Goal: Information Seeking & Learning: Learn about a topic

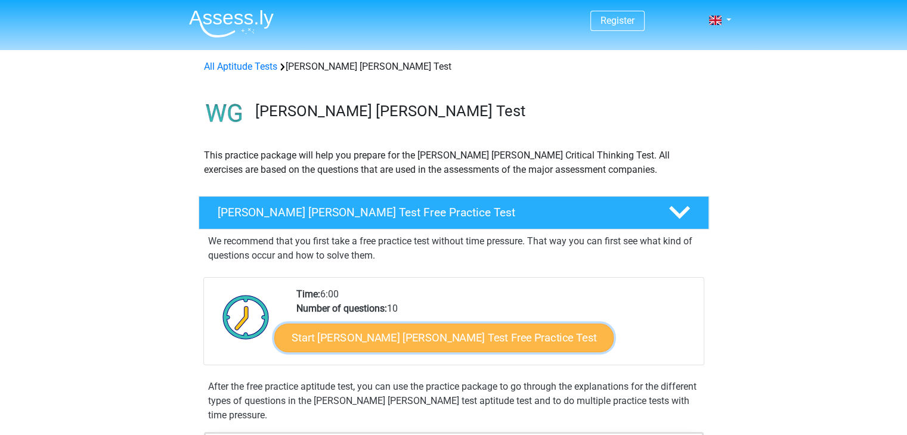
click at [361, 344] on link "Start [PERSON_NAME] [PERSON_NAME] Test Free Practice Test" at bounding box center [443, 338] width 339 height 29
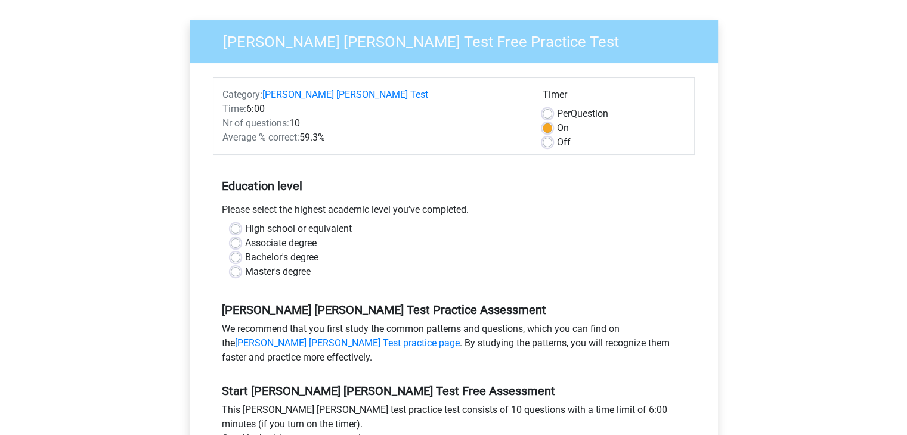
scroll to position [92, 0]
click at [245, 221] on label "High school or equivalent" at bounding box center [298, 228] width 107 height 14
click at [236, 221] on input "High school or equivalent" at bounding box center [236, 227] width 10 height 12
radio input "true"
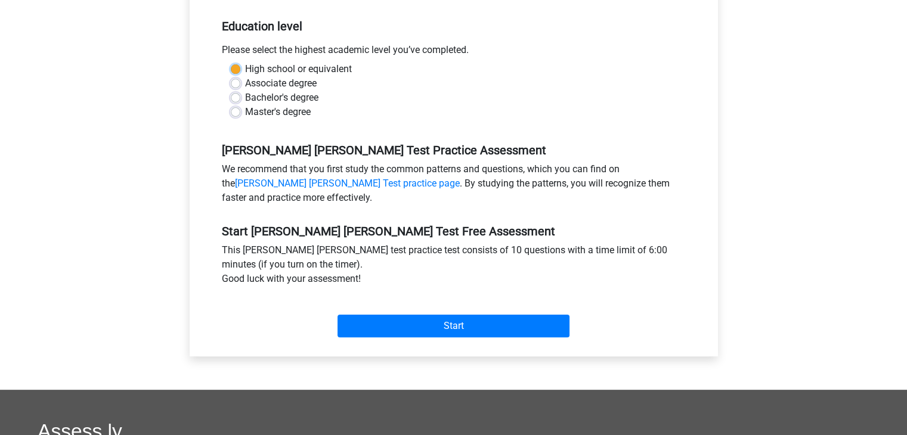
scroll to position [275, 0]
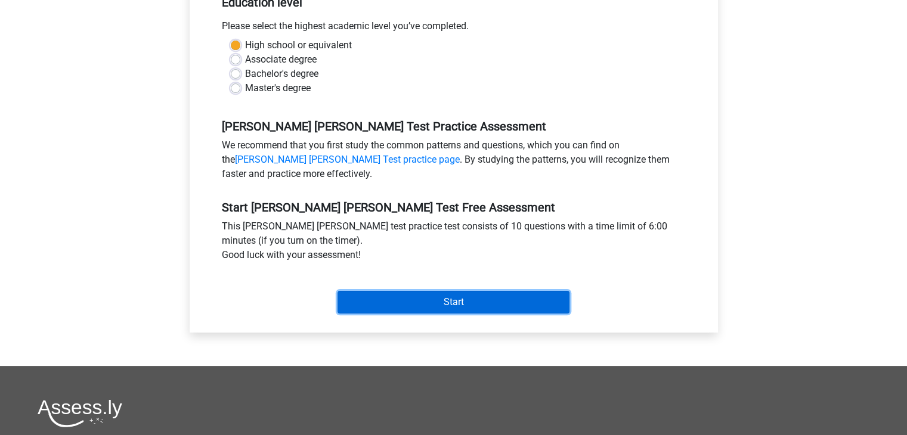
click at [395, 291] on input "Start" at bounding box center [453, 302] width 232 height 23
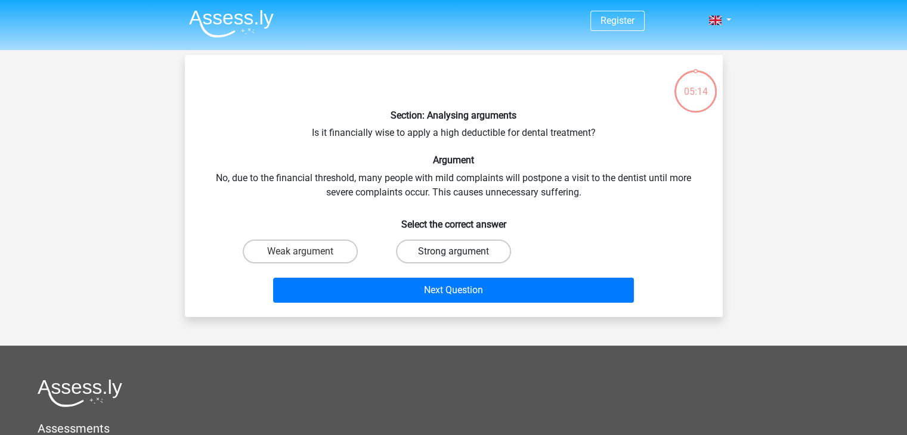
click at [453, 243] on label "Strong argument" at bounding box center [453, 252] width 115 height 24
click at [453, 252] on input "Strong argument" at bounding box center [457, 256] width 8 height 8
radio input "true"
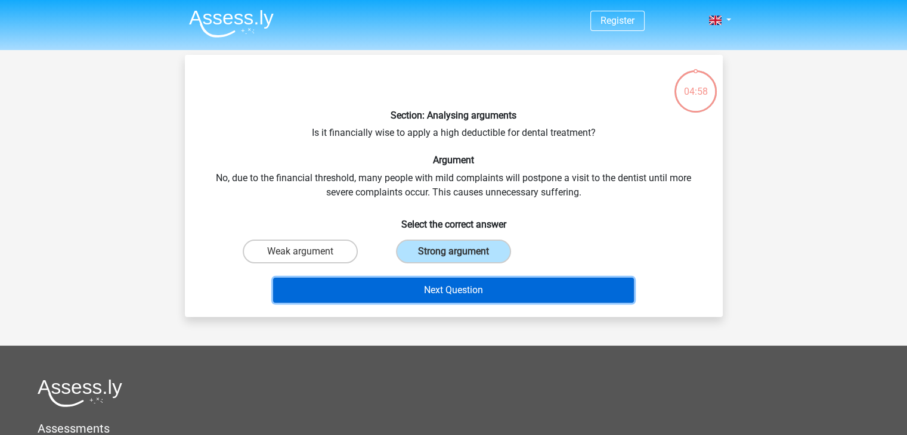
click at [426, 283] on button "Next Question" at bounding box center [453, 290] width 361 height 25
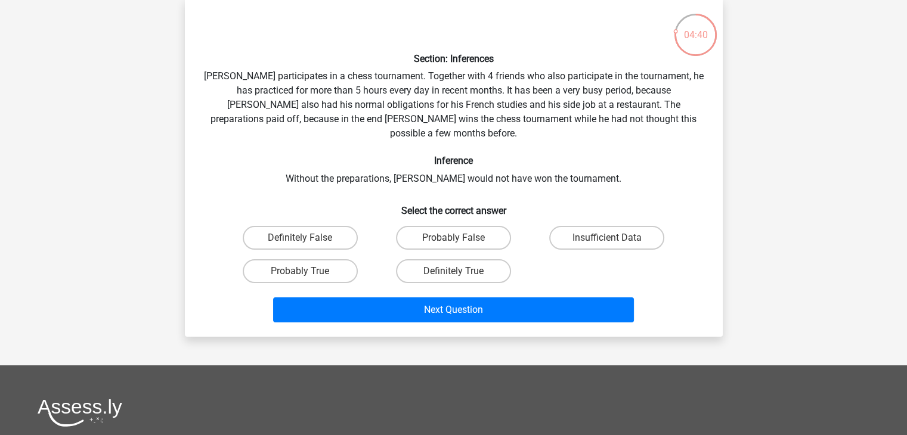
scroll to position [57, 0]
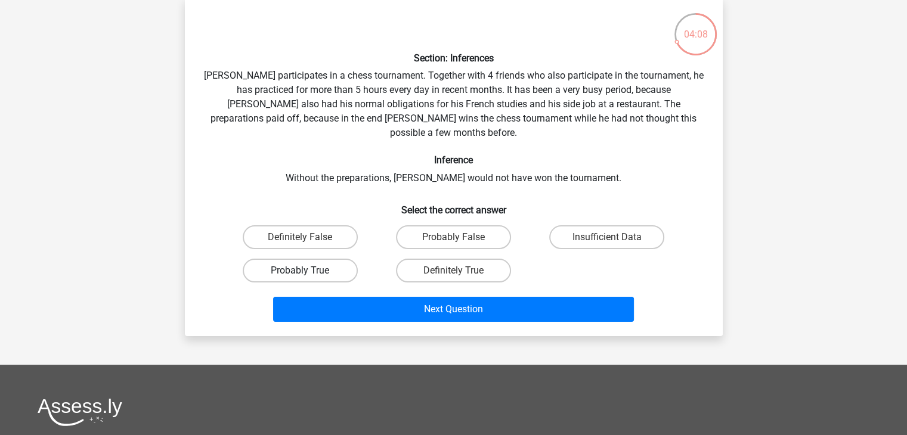
click at [294, 259] on label "Probably True" at bounding box center [300, 271] width 115 height 24
click at [300, 271] on input "Probably True" at bounding box center [304, 275] width 8 height 8
radio input "true"
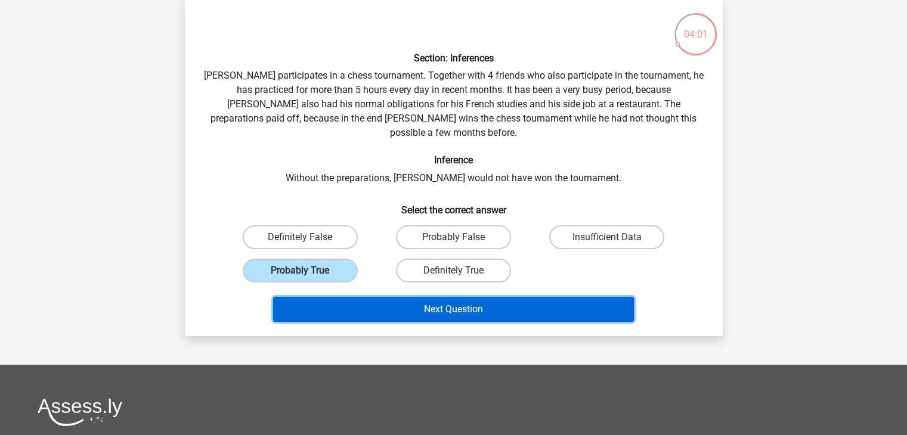
click at [436, 297] on button "Next Question" at bounding box center [453, 309] width 361 height 25
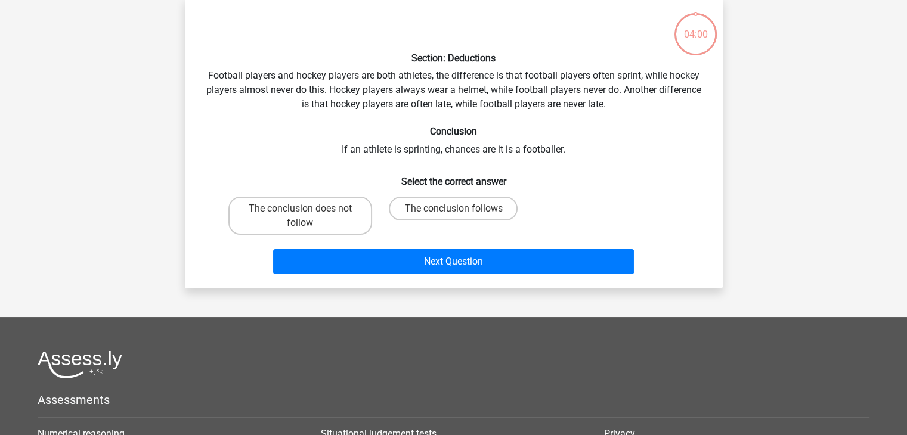
scroll to position [55, 0]
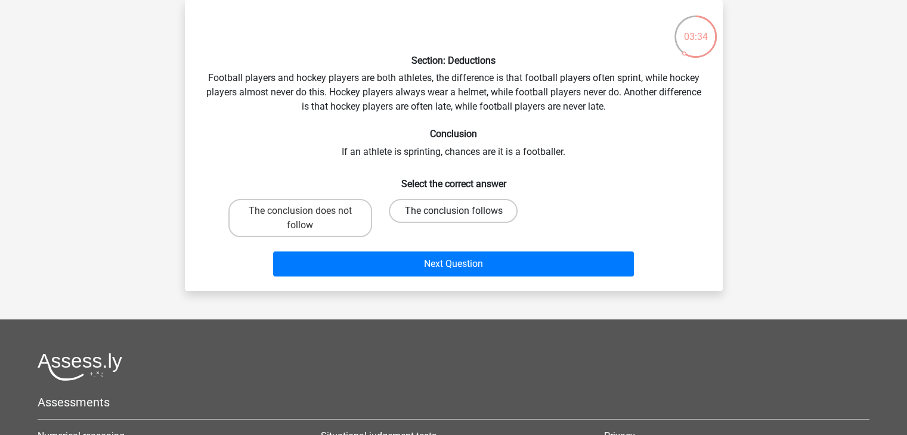
click at [429, 213] on label "The conclusion follows" at bounding box center [453, 211] width 129 height 24
click at [453, 213] on input "The conclusion follows" at bounding box center [457, 215] width 8 height 8
radio input "true"
click at [310, 213] on label "The conclusion does not follow" at bounding box center [300, 218] width 144 height 38
click at [308, 213] on input "The conclusion does not follow" at bounding box center [304, 215] width 8 height 8
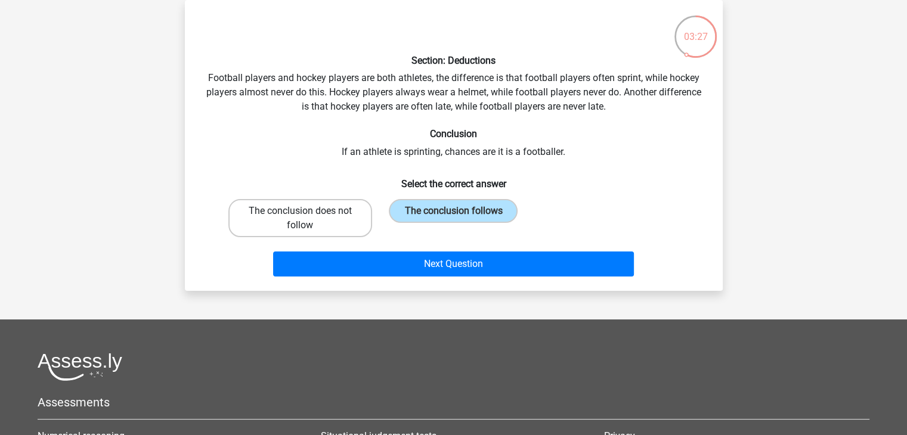
radio input "true"
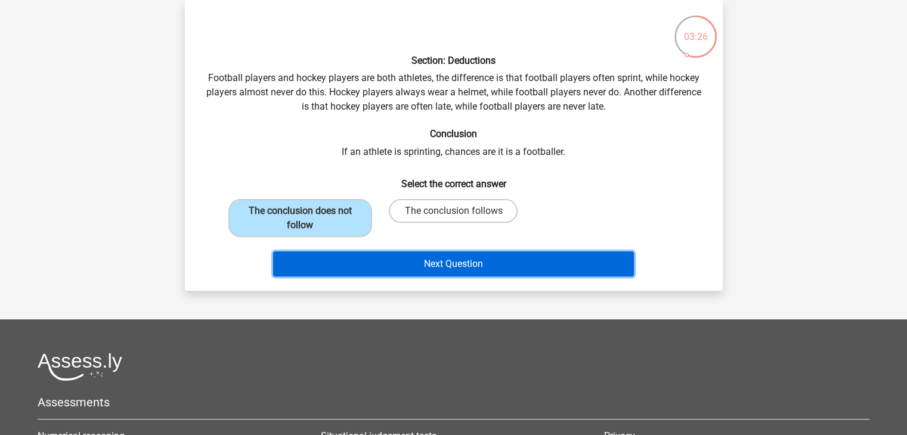
click at [429, 265] on button "Next Question" at bounding box center [453, 264] width 361 height 25
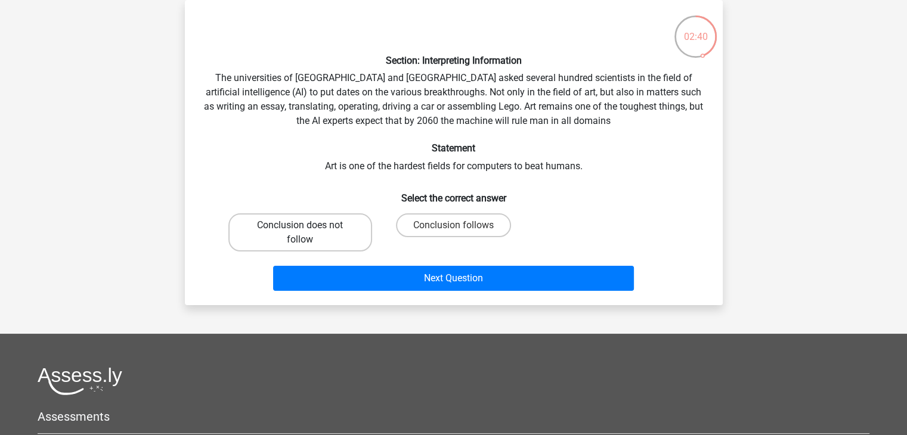
click at [321, 231] on label "Conclusion does not follow" at bounding box center [300, 232] width 144 height 38
click at [308, 231] on input "Conclusion does not follow" at bounding box center [304, 229] width 8 height 8
radio input "true"
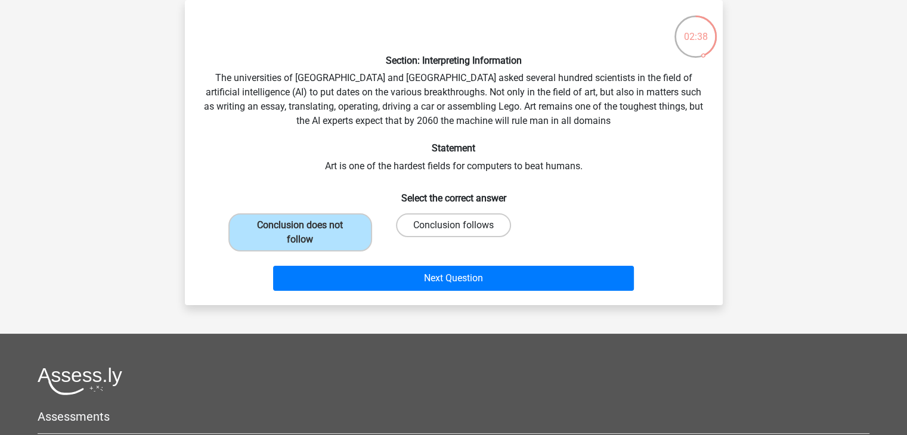
click at [409, 222] on label "Conclusion follows" at bounding box center [453, 225] width 115 height 24
click at [453, 225] on input "Conclusion follows" at bounding box center [457, 229] width 8 height 8
radio input "true"
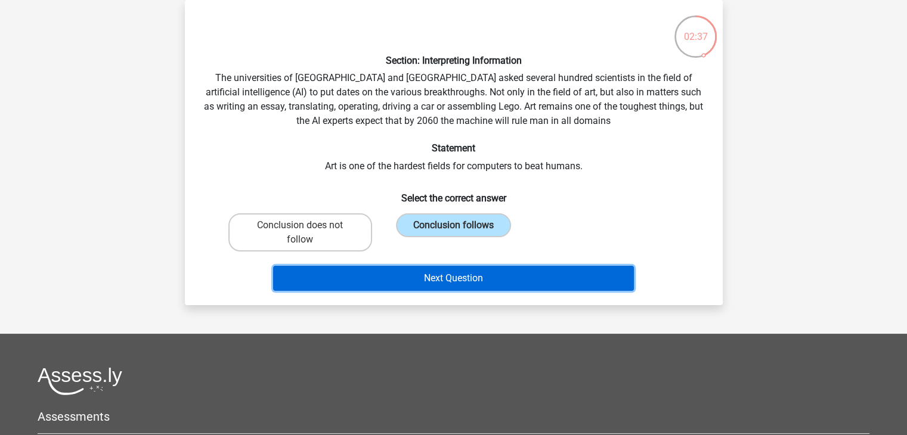
click at [425, 276] on button "Next Question" at bounding box center [453, 278] width 361 height 25
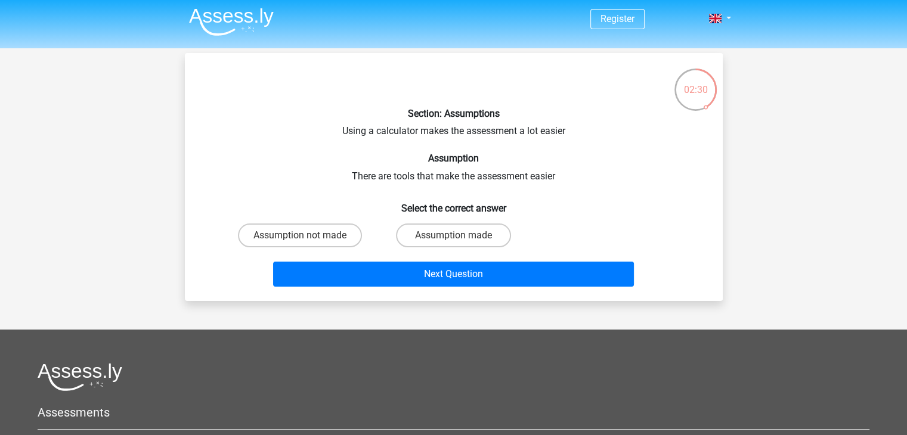
scroll to position [2, 0]
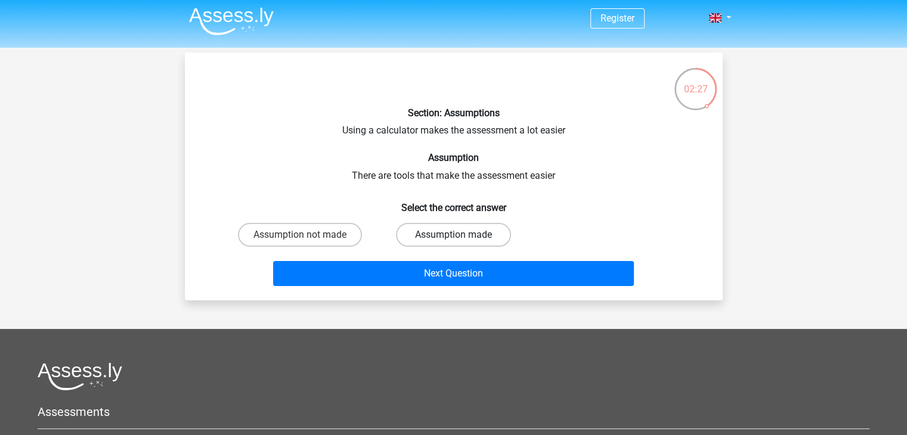
click at [439, 233] on label "Assumption made" at bounding box center [453, 235] width 115 height 24
click at [453, 235] on input "Assumption made" at bounding box center [457, 239] width 8 height 8
radio input "true"
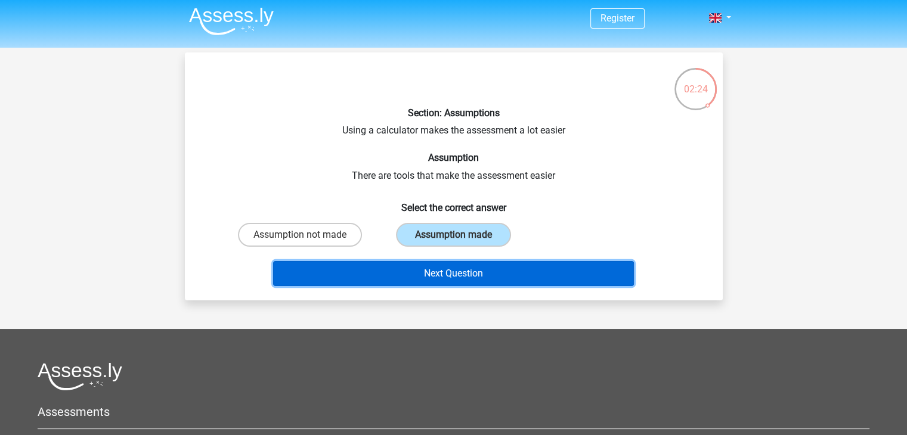
click at [453, 269] on button "Next Question" at bounding box center [453, 273] width 361 height 25
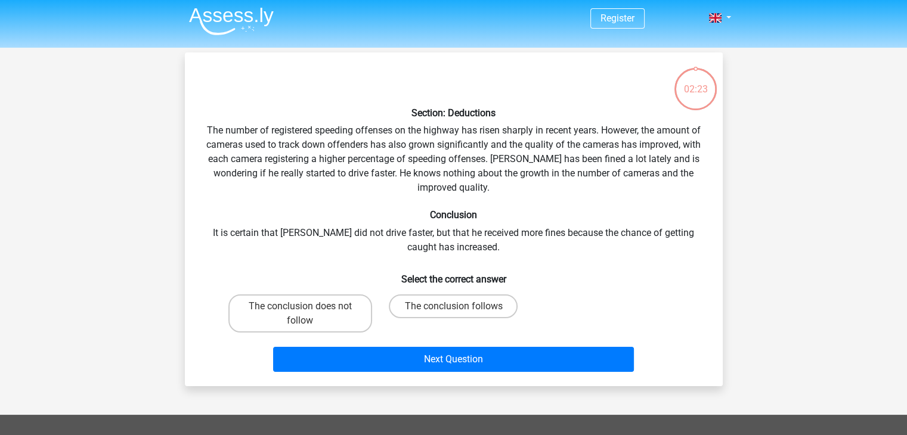
scroll to position [55, 0]
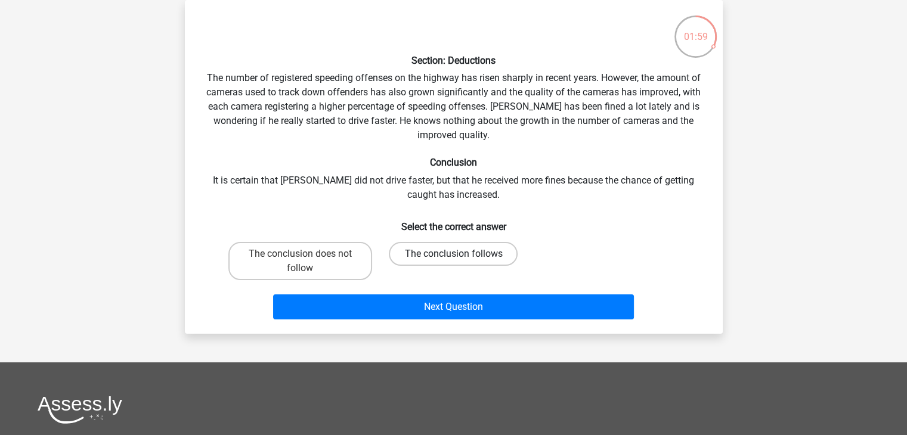
click at [448, 256] on label "The conclusion follows" at bounding box center [453, 254] width 129 height 24
click at [453, 256] on input "The conclusion follows" at bounding box center [457, 258] width 8 height 8
radio input "true"
click at [298, 266] on label "The conclusion does not follow" at bounding box center [300, 261] width 144 height 38
click at [300, 262] on input "The conclusion does not follow" at bounding box center [304, 258] width 8 height 8
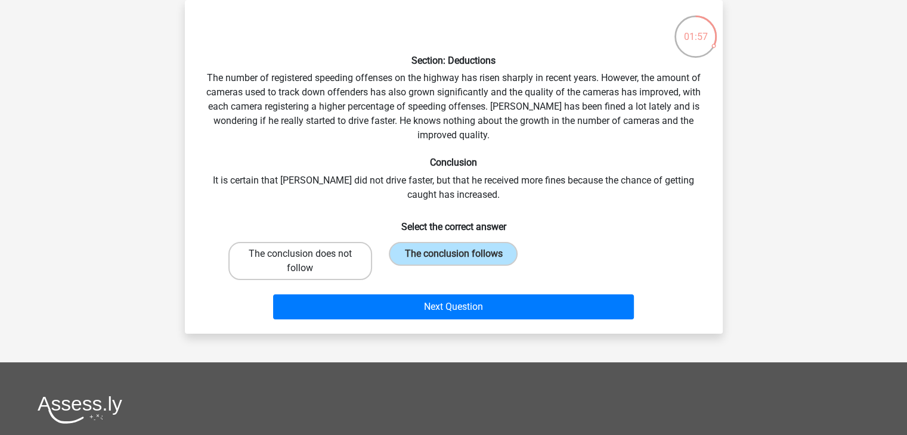
radio input "true"
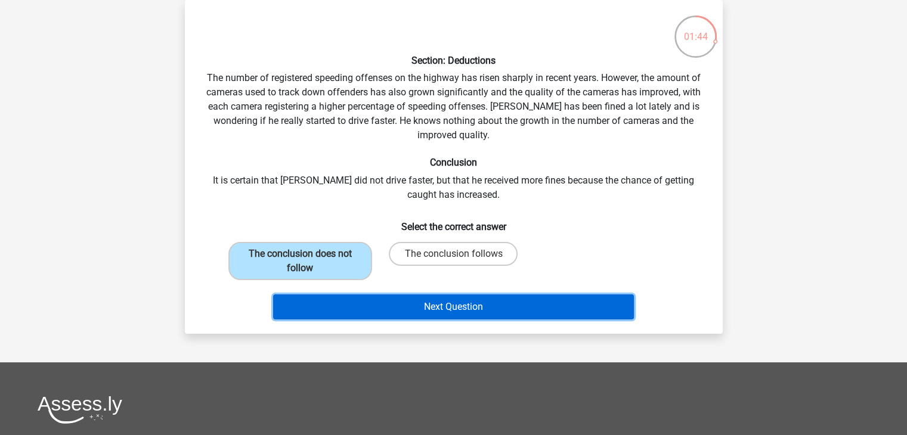
click at [429, 306] on button "Next Question" at bounding box center [453, 307] width 361 height 25
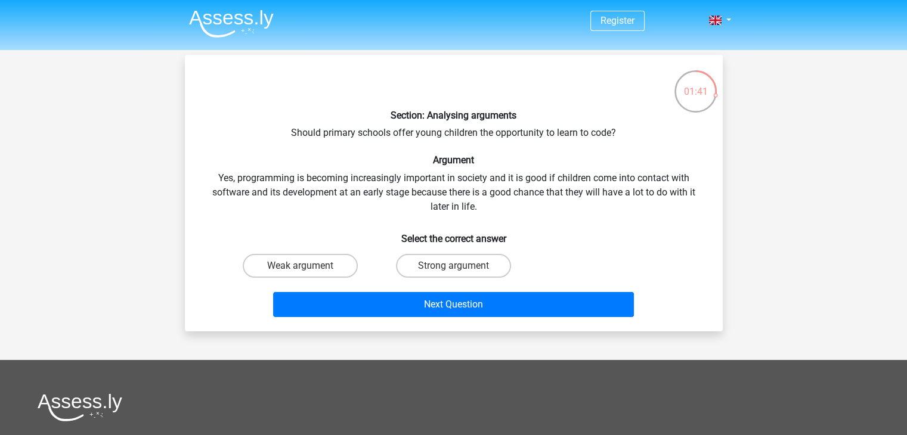
scroll to position [0, 0]
click at [429, 263] on label "Strong argument" at bounding box center [453, 266] width 115 height 24
click at [453, 266] on input "Strong argument" at bounding box center [457, 270] width 8 height 8
radio input "true"
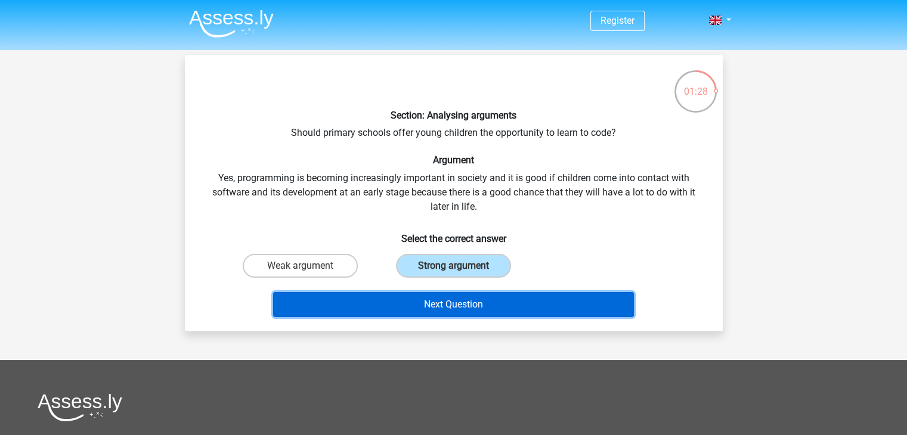
click at [451, 304] on button "Next Question" at bounding box center [453, 304] width 361 height 25
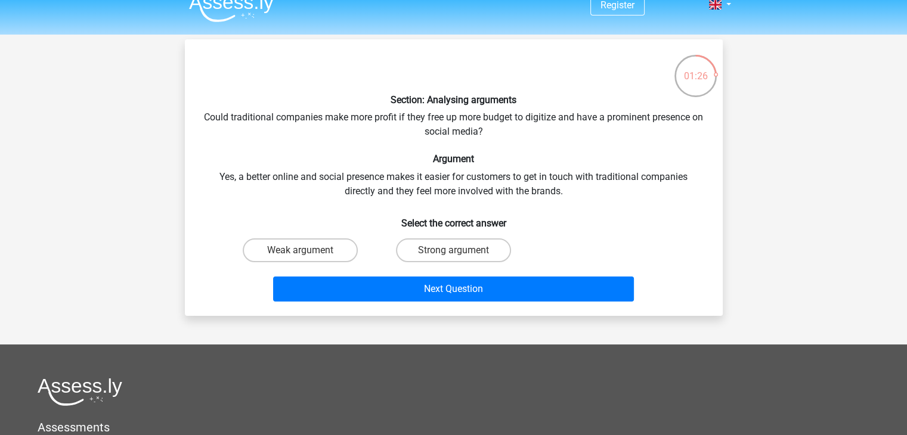
scroll to position [15, 0]
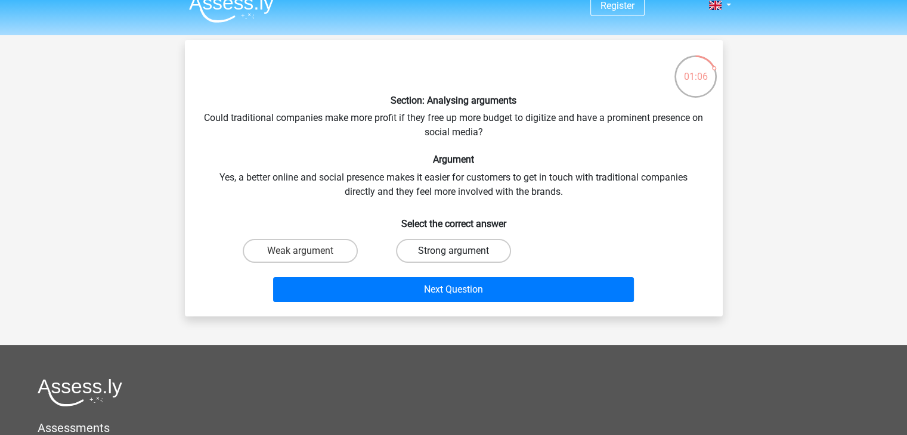
click at [448, 256] on label "Strong argument" at bounding box center [453, 251] width 115 height 24
click at [453, 256] on input "Strong argument" at bounding box center [457, 255] width 8 height 8
radio input "true"
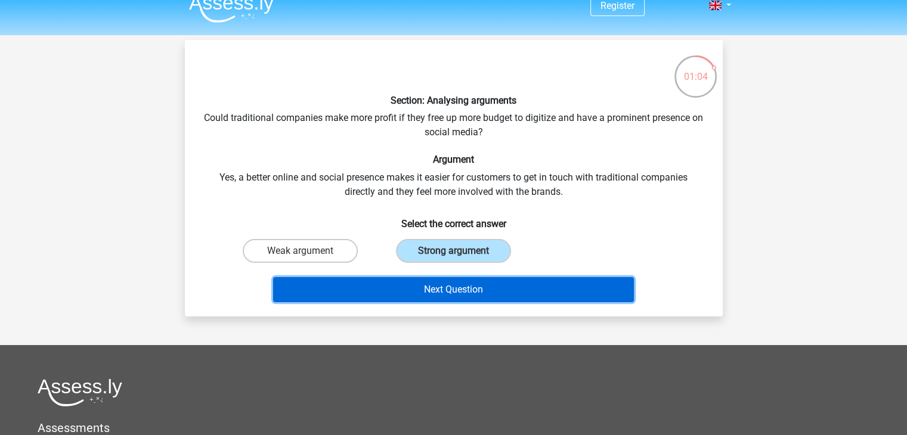
click at [457, 293] on button "Next Question" at bounding box center [453, 289] width 361 height 25
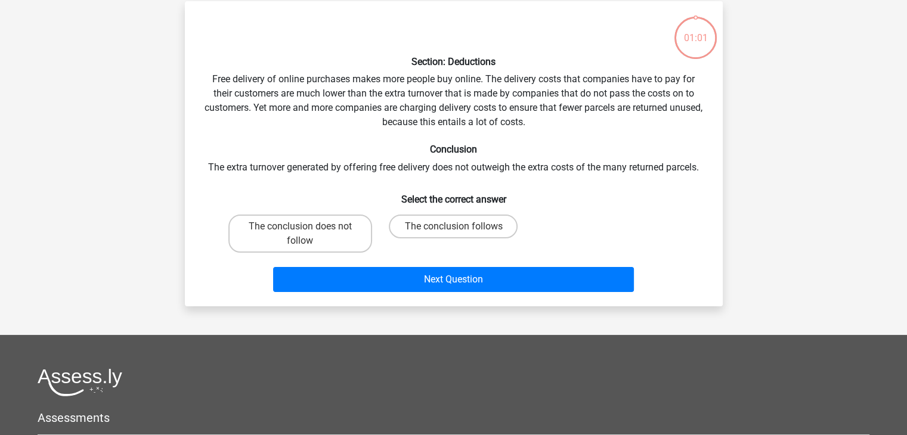
scroll to position [55, 0]
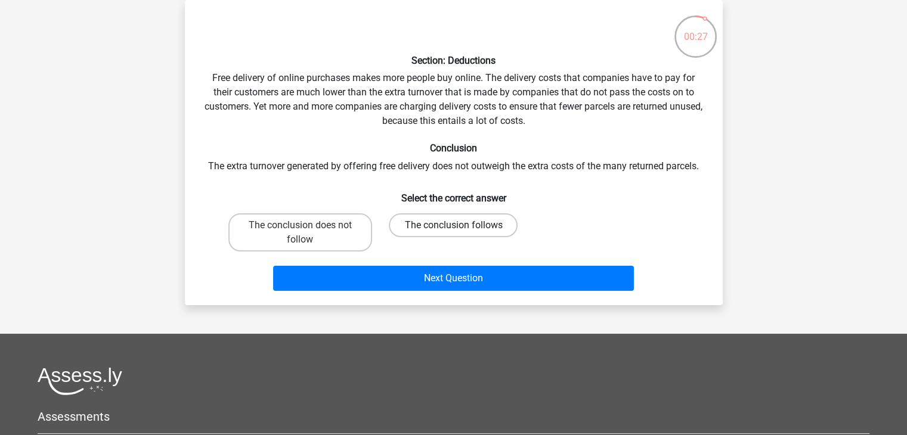
click at [468, 225] on label "The conclusion follows" at bounding box center [453, 225] width 129 height 24
click at [461, 225] on input "The conclusion follows" at bounding box center [457, 229] width 8 height 8
radio input "true"
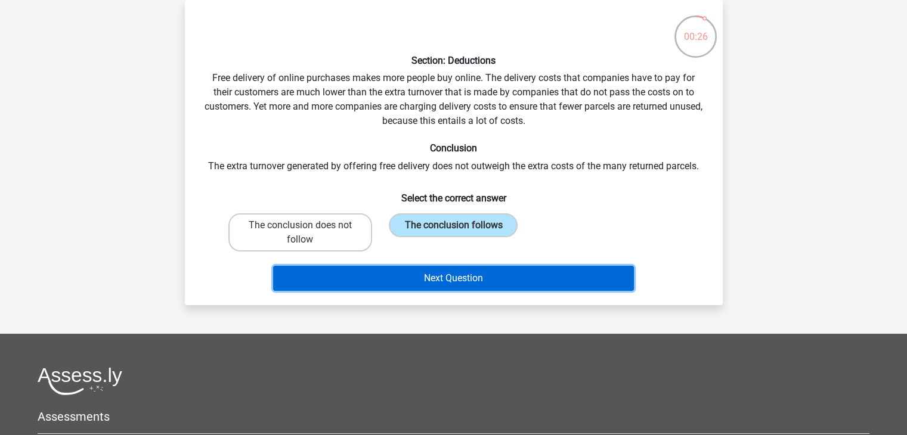
click at [477, 277] on button "Next Question" at bounding box center [453, 278] width 361 height 25
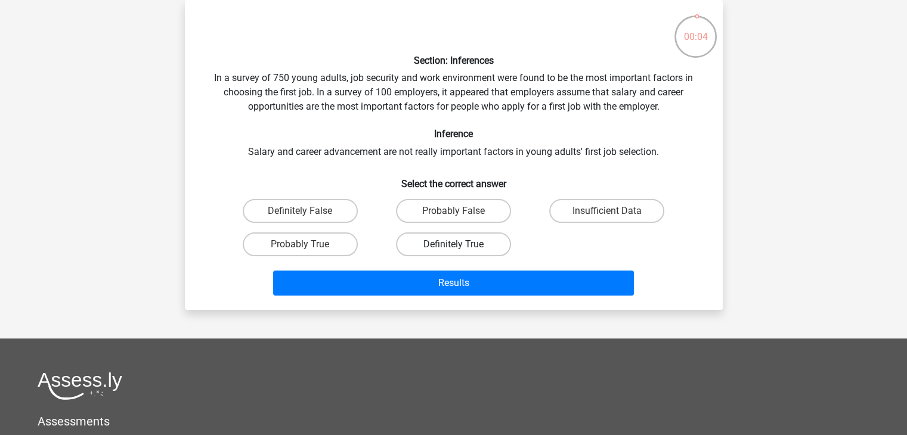
click at [410, 240] on label "Definitely True" at bounding box center [453, 245] width 115 height 24
click at [453, 244] on input "Definitely True" at bounding box center [457, 248] width 8 height 8
radio input "true"
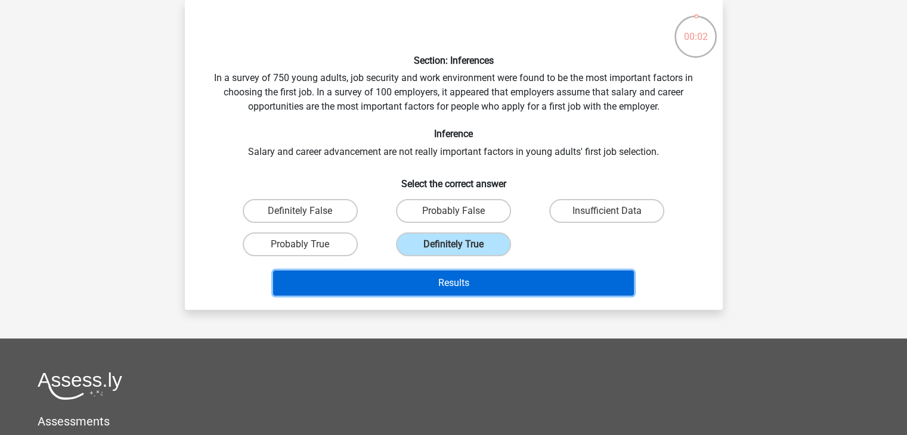
click at [442, 275] on button "Results" at bounding box center [453, 283] width 361 height 25
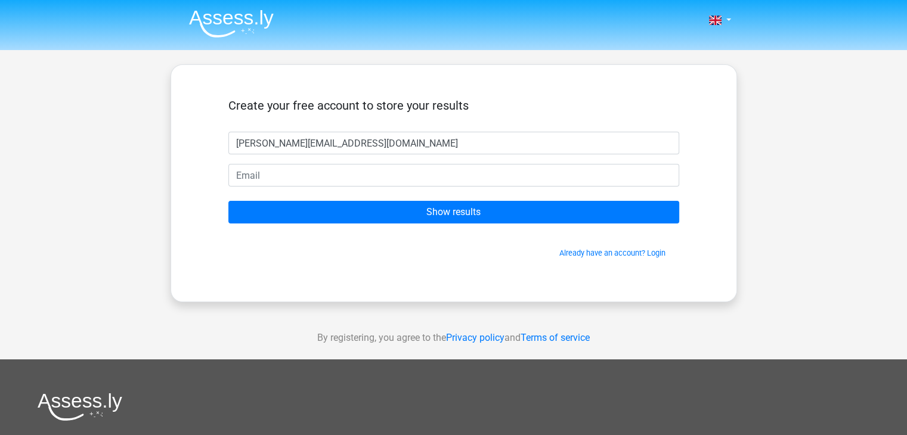
type input "eleanor.smbcs@gmail.com"
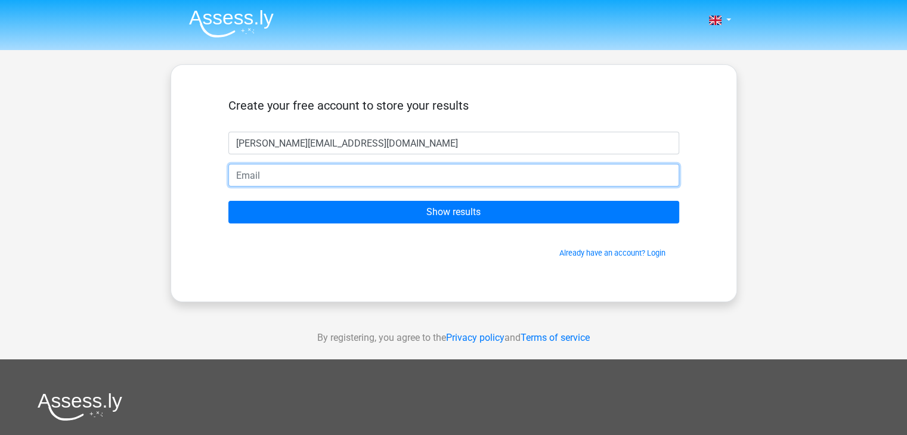
click at [259, 176] on input "email" at bounding box center [453, 175] width 451 height 23
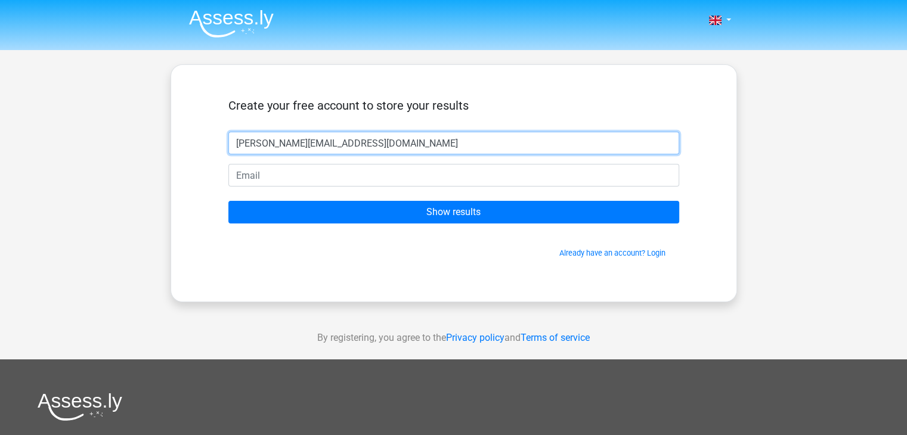
drag, startPoint x: 360, startPoint y: 154, endPoint x: 187, endPoint y: 124, distance: 175.5
click at [187, 124] on div "Create your free account to store your results eleanor.smbcs@gmail.com Show res…" at bounding box center [454, 183] width 566 height 238
type input "eleanor"
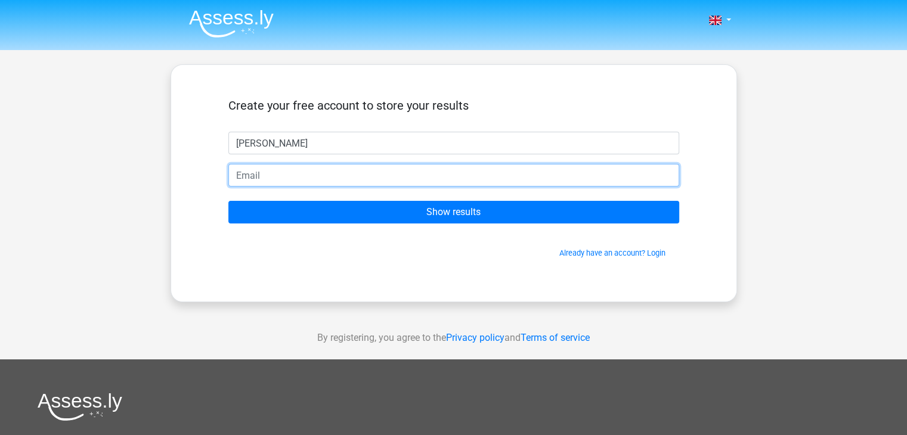
click at [243, 175] on input "email" at bounding box center [453, 175] width 451 height 23
type input "eleanor.smbcs@gmail.com"
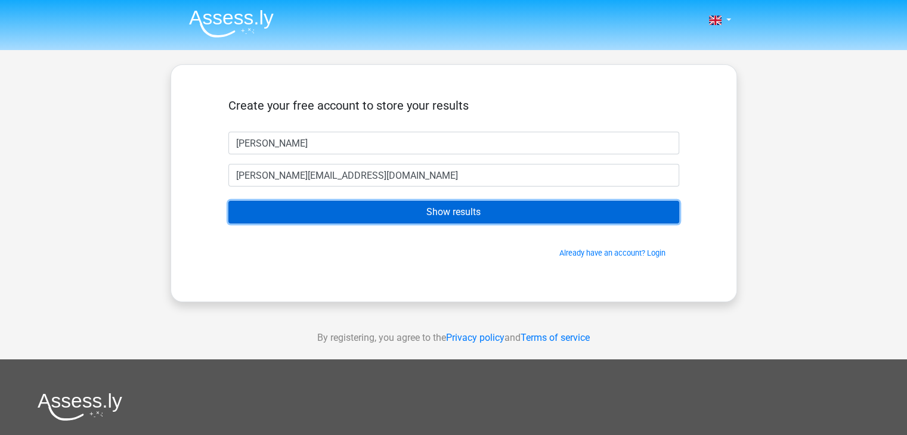
click at [313, 218] on input "Show results" at bounding box center [453, 212] width 451 height 23
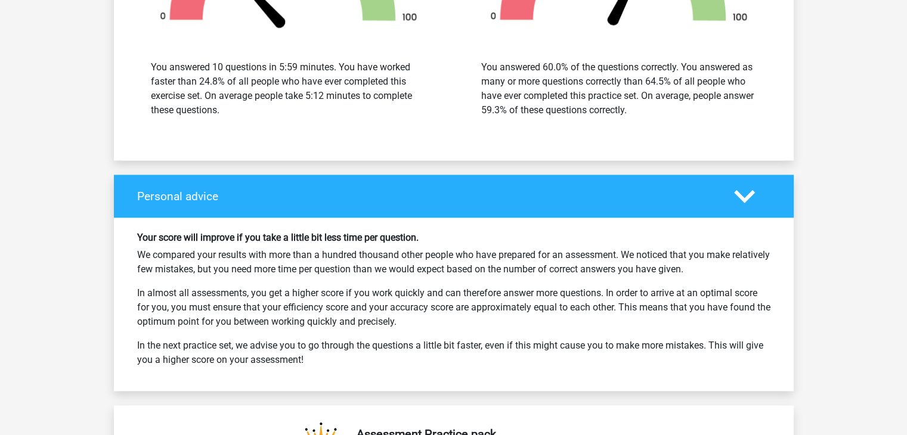
scroll to position [1603, 0]
click at [315, 218] on div "Your score will improve if you take a little bit less time per question. We com…" at bounding box center [454, 305] width 680 height 174
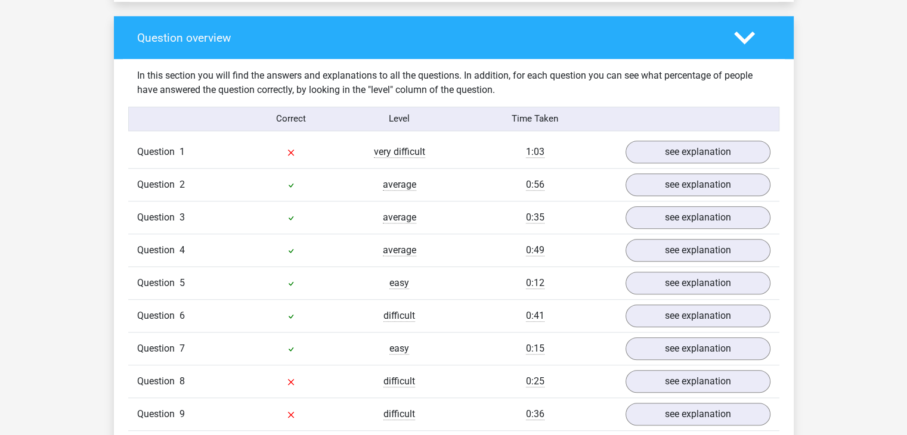
scroll to position [871, 0]
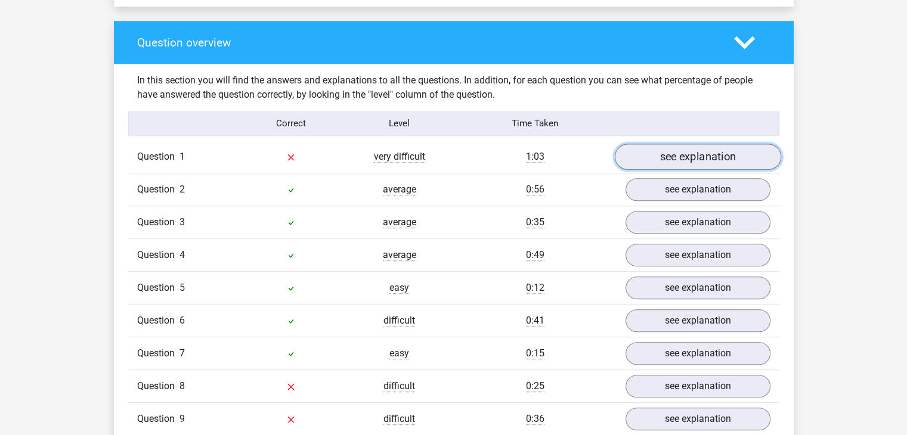
click at [695, 147] on link "see explanation" at bounding box center [697, 157] width 166 height 26
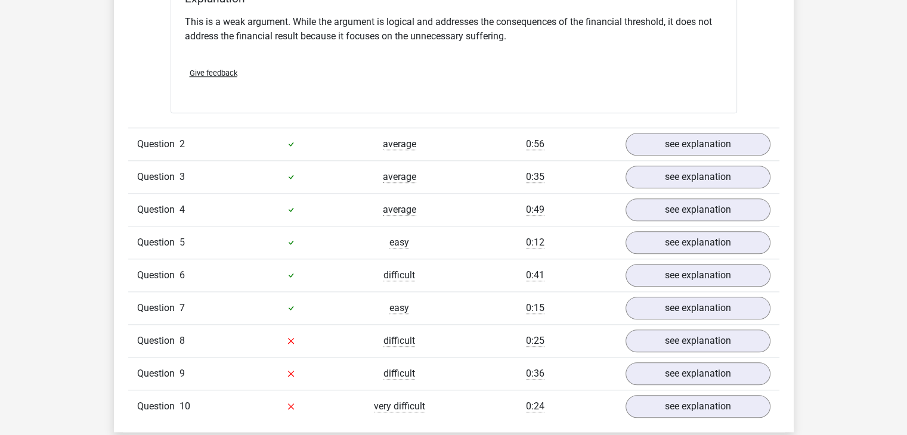
scroll to position [1233, 0]
click at [667, 140] on link "see explanation" at bounding box center [697, 144] width 166 height 26
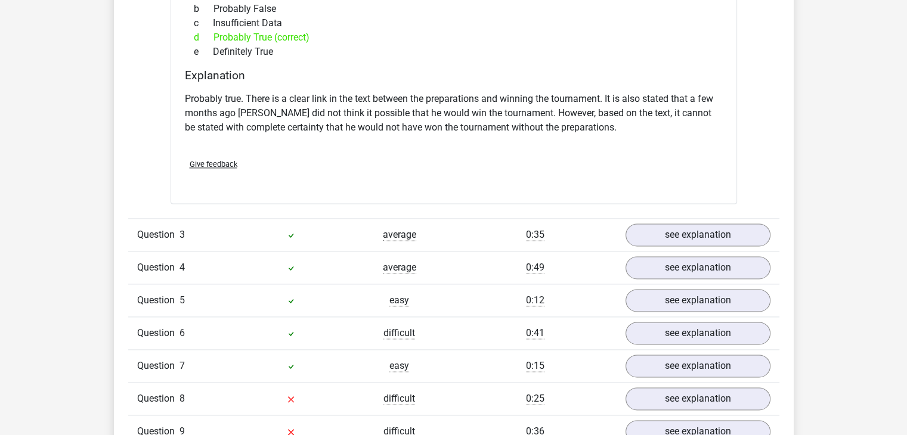
scroll to position [1562, 0]
click at [686, 222] on link "see explanation" at bounding box center [697, 235] width 166 height 26
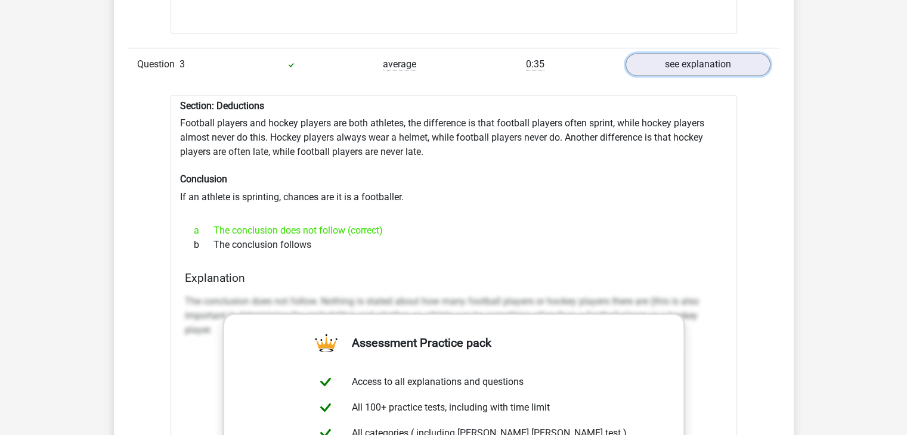
scroll to position [1732, 0]
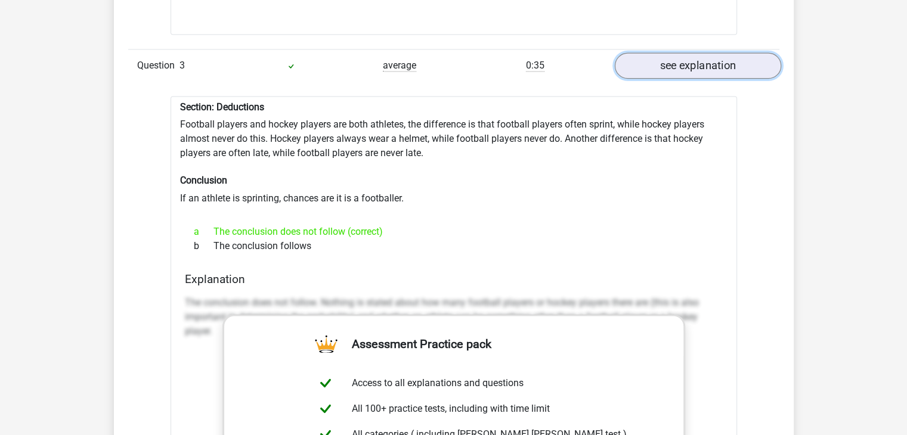
click at [667, 57] on link "see explanation" at bounding box center [697, 65] width 166 height 26
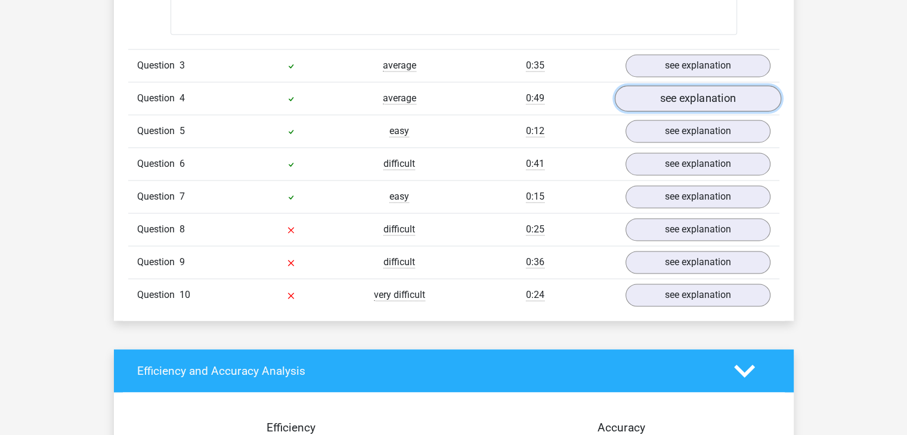
click at [677, 88] on link "see explanation" at bounding box center [697, 98] width 166 height 26
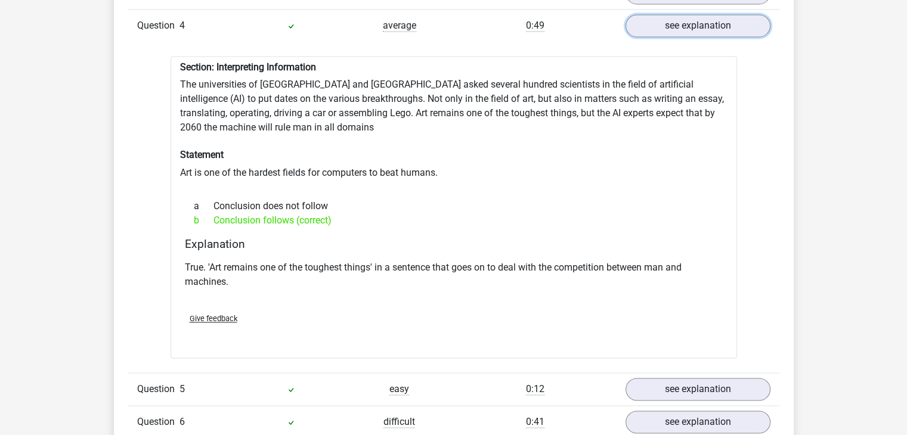
scroll to position [1805, 0]
click at [689, 16] on link "see explanation" at bounding box center [697, 25] width 166 height 26
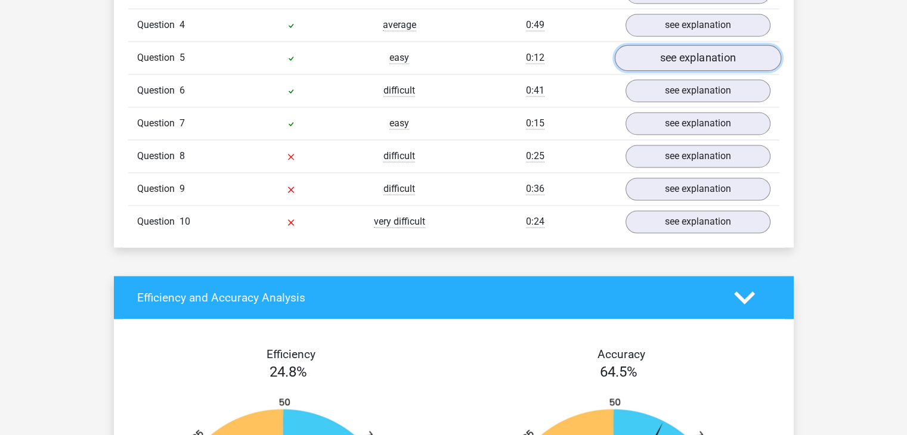
click at [692, 45] on link "see explanation" at bounding box center [697, 58] width 166 height 26
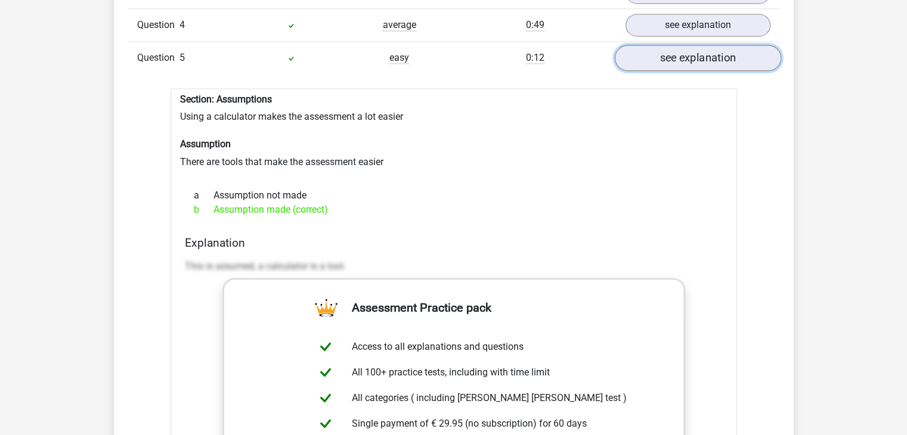
click at [693, 49] on link "see explanation" at bounding box center [697, 58] width 166 height 26
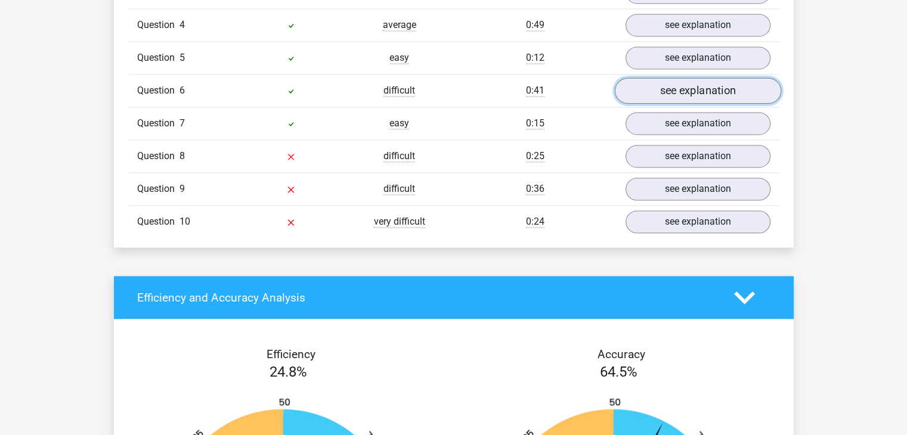
click at [687, 82] on link "see explanation" at bounding box center [697, 91] width 166 height 26
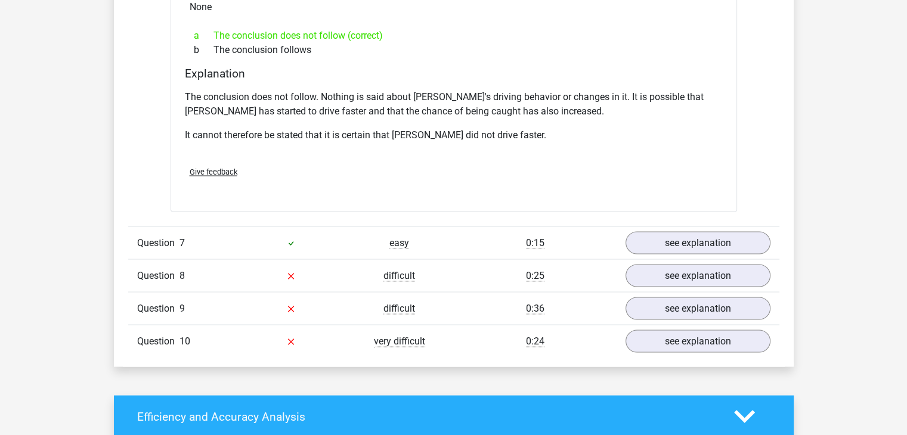
scroll to position [2070, 0]
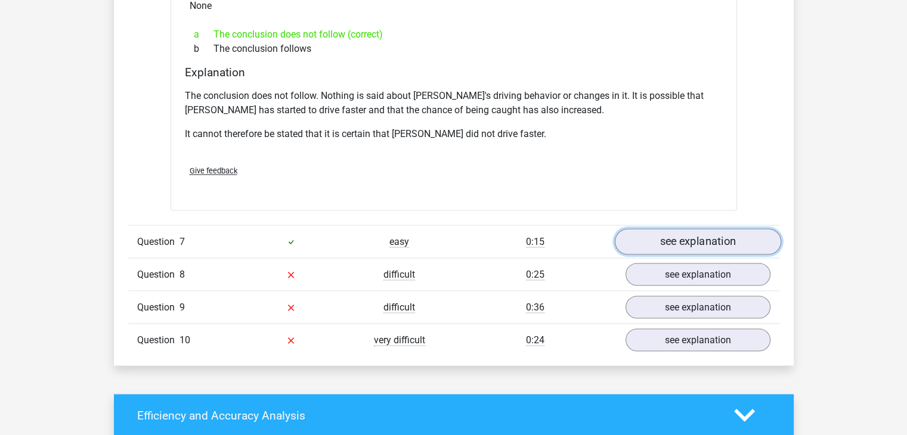
click at [713, 228] on link "see explanation" at bounding box center [697, 241] width 166 height 26
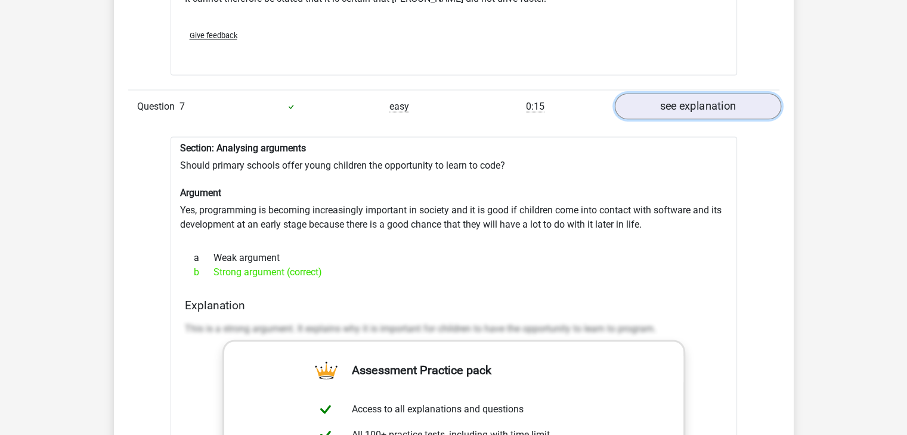
scroll to position [2206, 0]
click at [677, 92] on link "see explanation" at bounding box center [697, 105] width 166 height 26
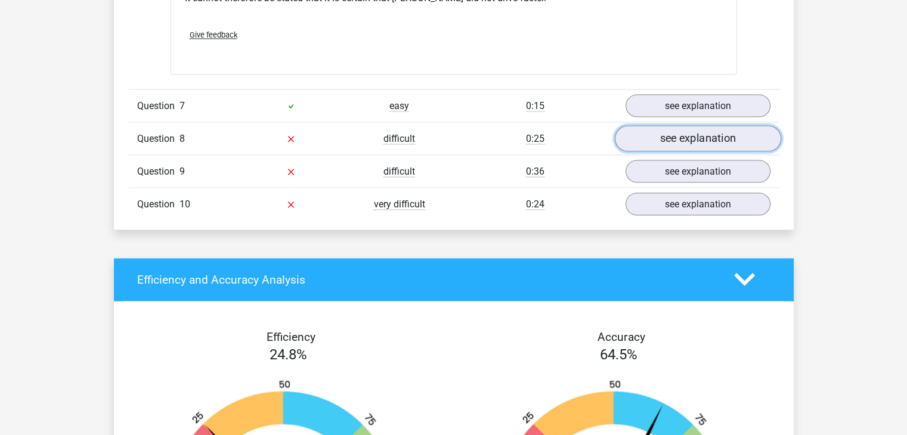
click at [689, 125] on link "see explanation" at bounding box center [697, 138] width 166 height 26
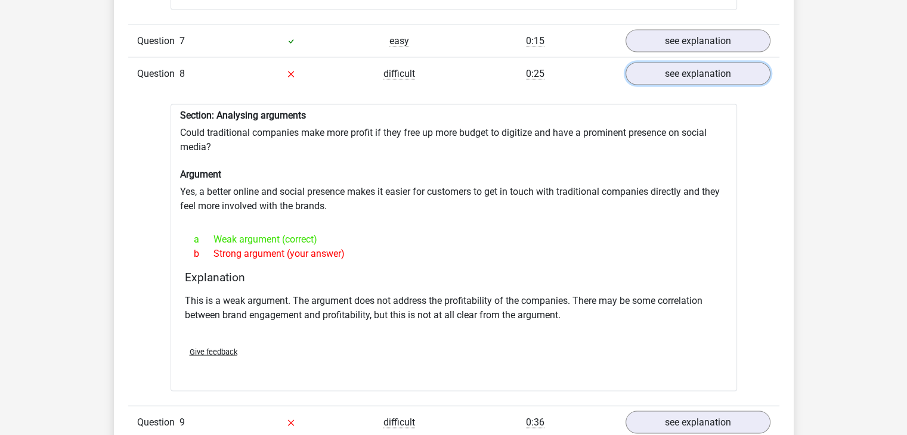
scroll to position [2272, 0]
click at [722, 247] on div "b Strong argument (your answer)" at bounding box center [454, 254] width 538 height 14
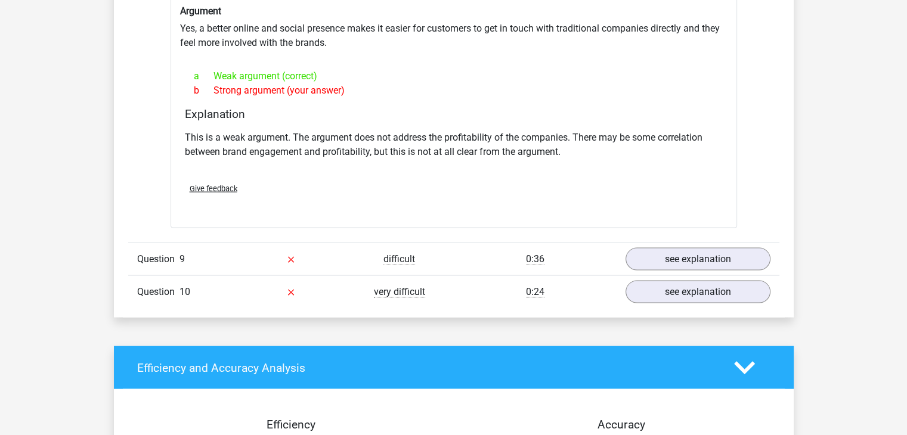
scroll to position [2435, 0]
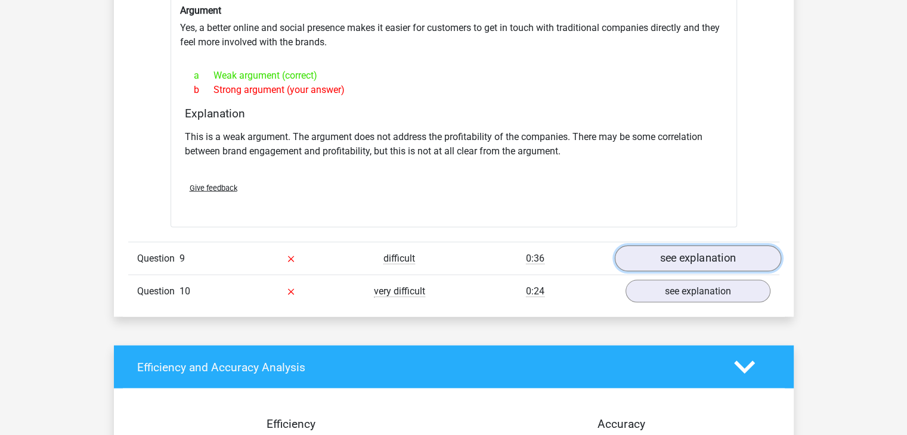
click at [708, 246] on link "see explanation" at bounding box center [697, 259] width 166 height 26
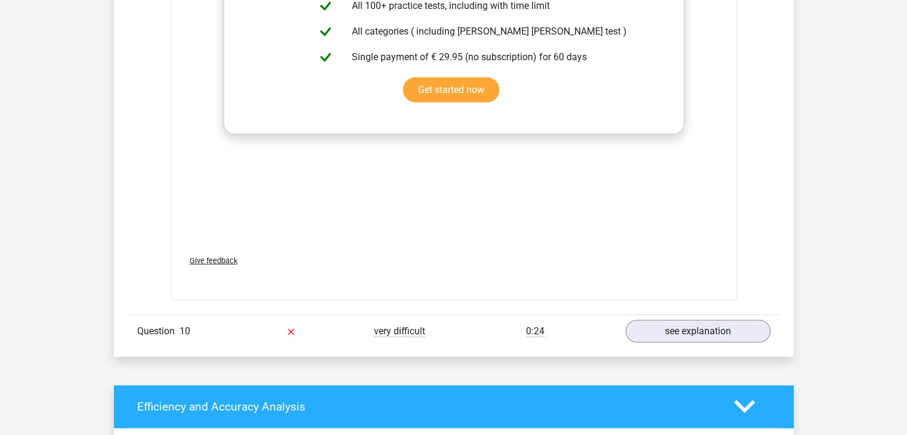
scroll to position [3047, 0]
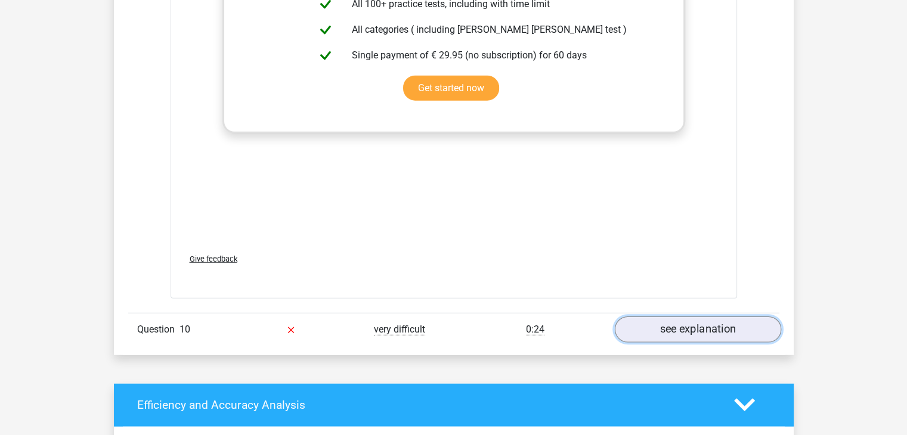
click at [719, 317] on link "see explanation" at bounding box center [697, 330] width 166 height 26
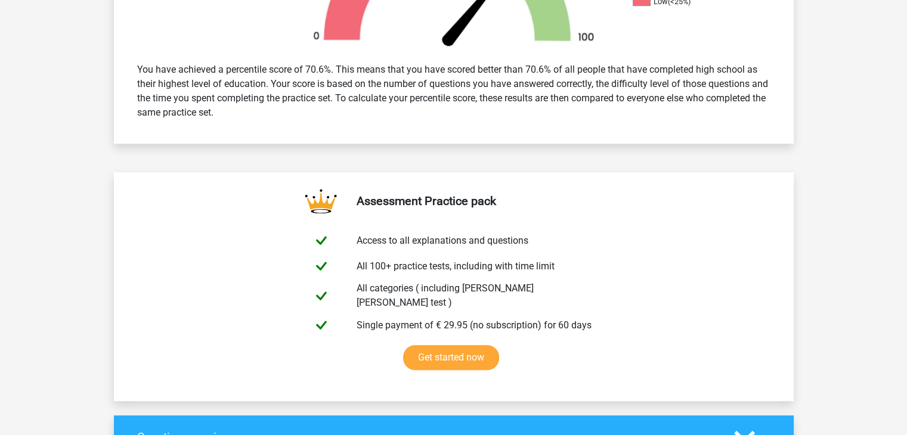
scroll to position [312, 0]
